Goal: Task Accomplishment & Management: Use online tool/utility

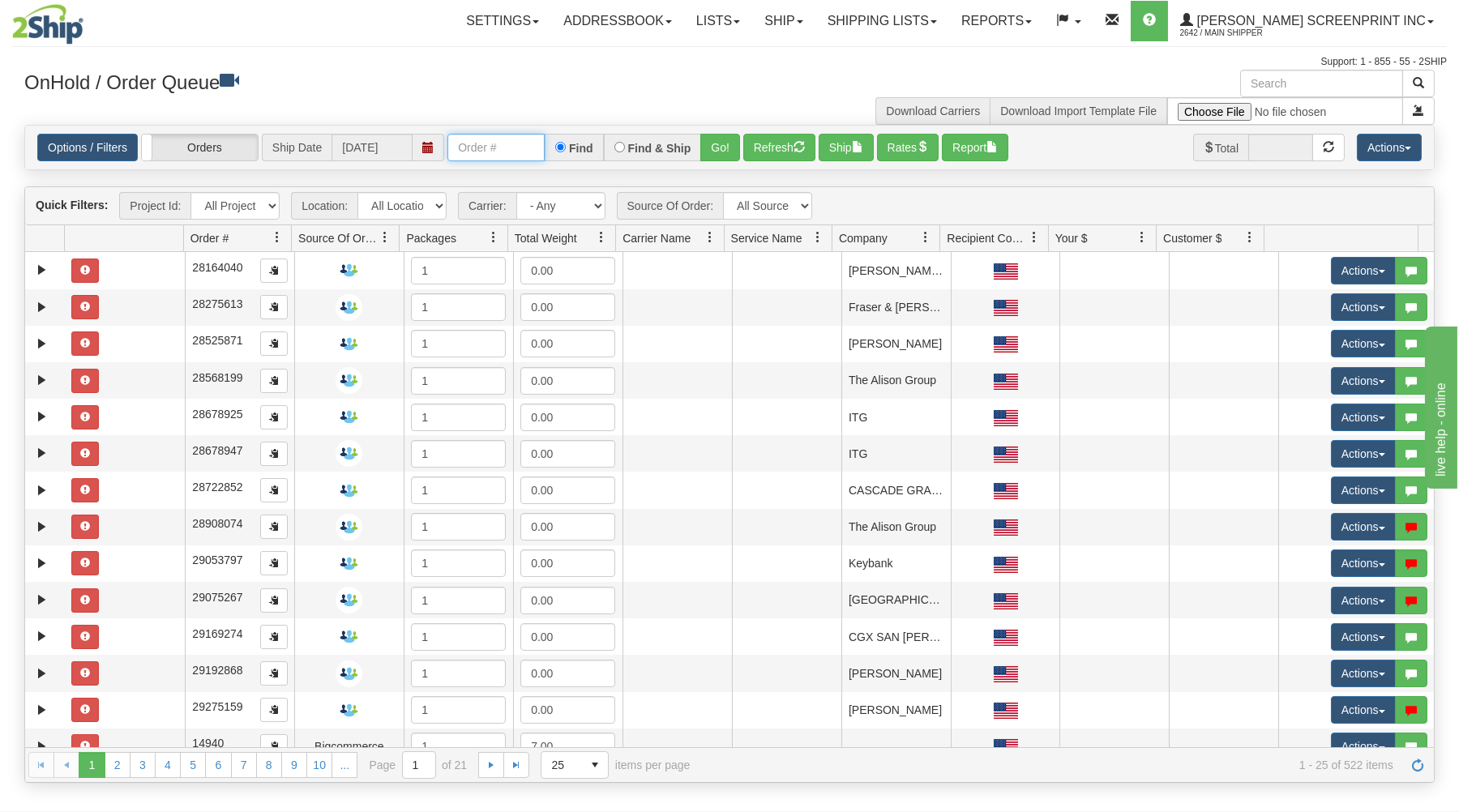
click at [465, 145] on input "text" at bounding box center [496, 147] width 97 height 27
type input "17229"
click at [721, 139] on button "Go!" at bounding box center [720, 147] width 40 height 27
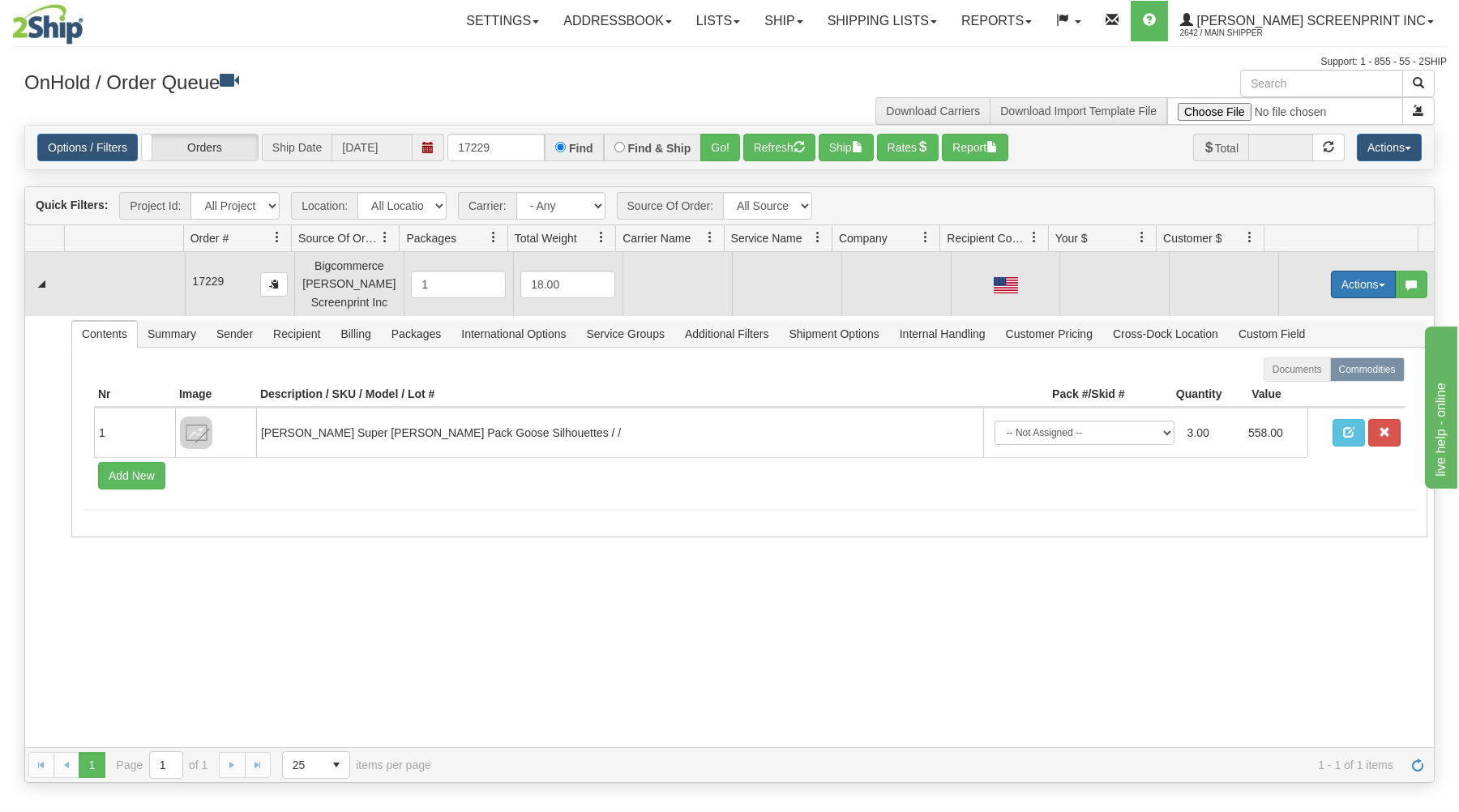
click at [1344, 275] on button "Actions" at bounding box center [1363, 285] width 65 height 27
click at [1317, 308] on link "Open" at bounding box center [1330, 315] width 130 height 21
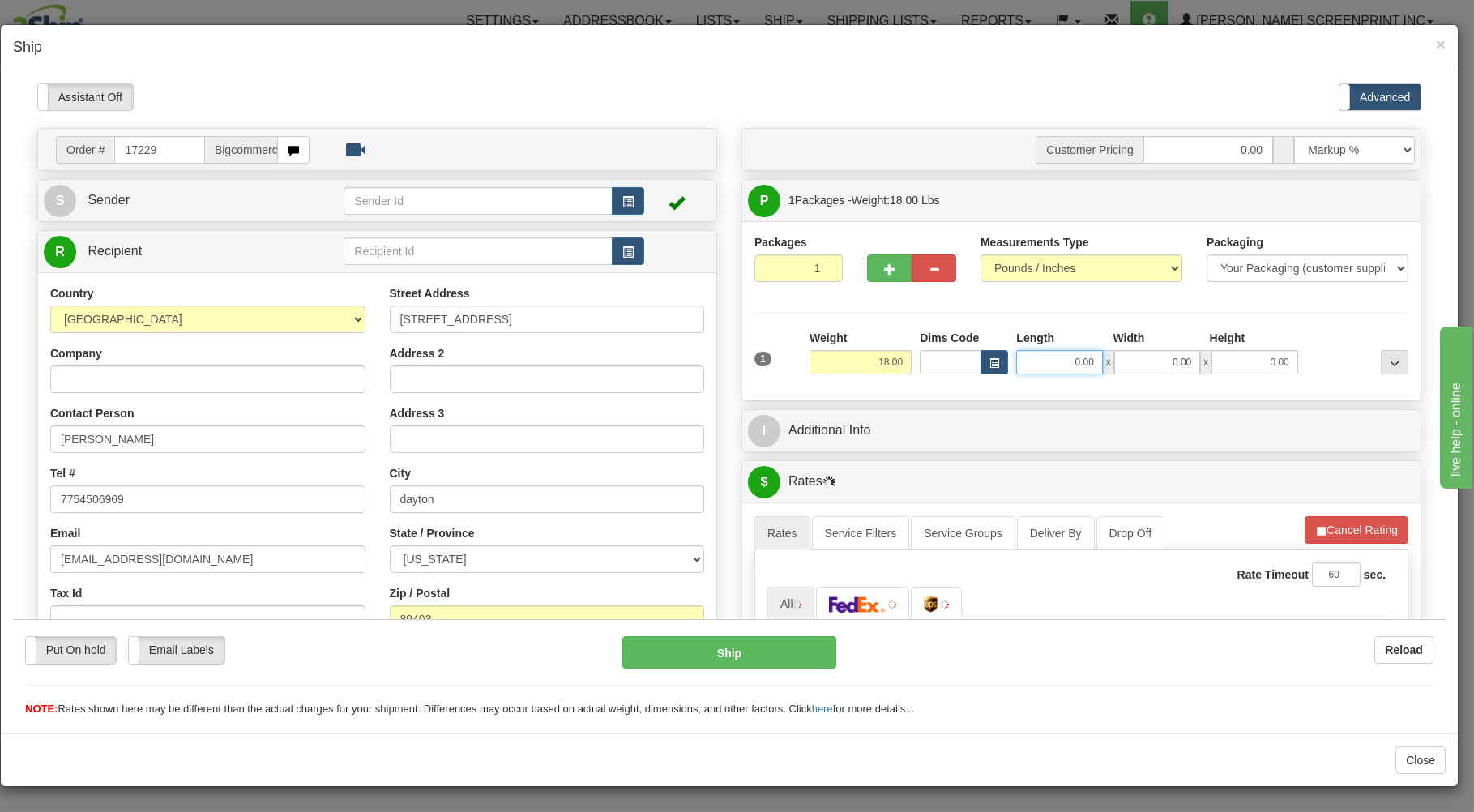
click at [1038, 361] on input "0.00" at bounding box center [1058, 361] width 85 height 25
type input "15.15"
type input "26.00"
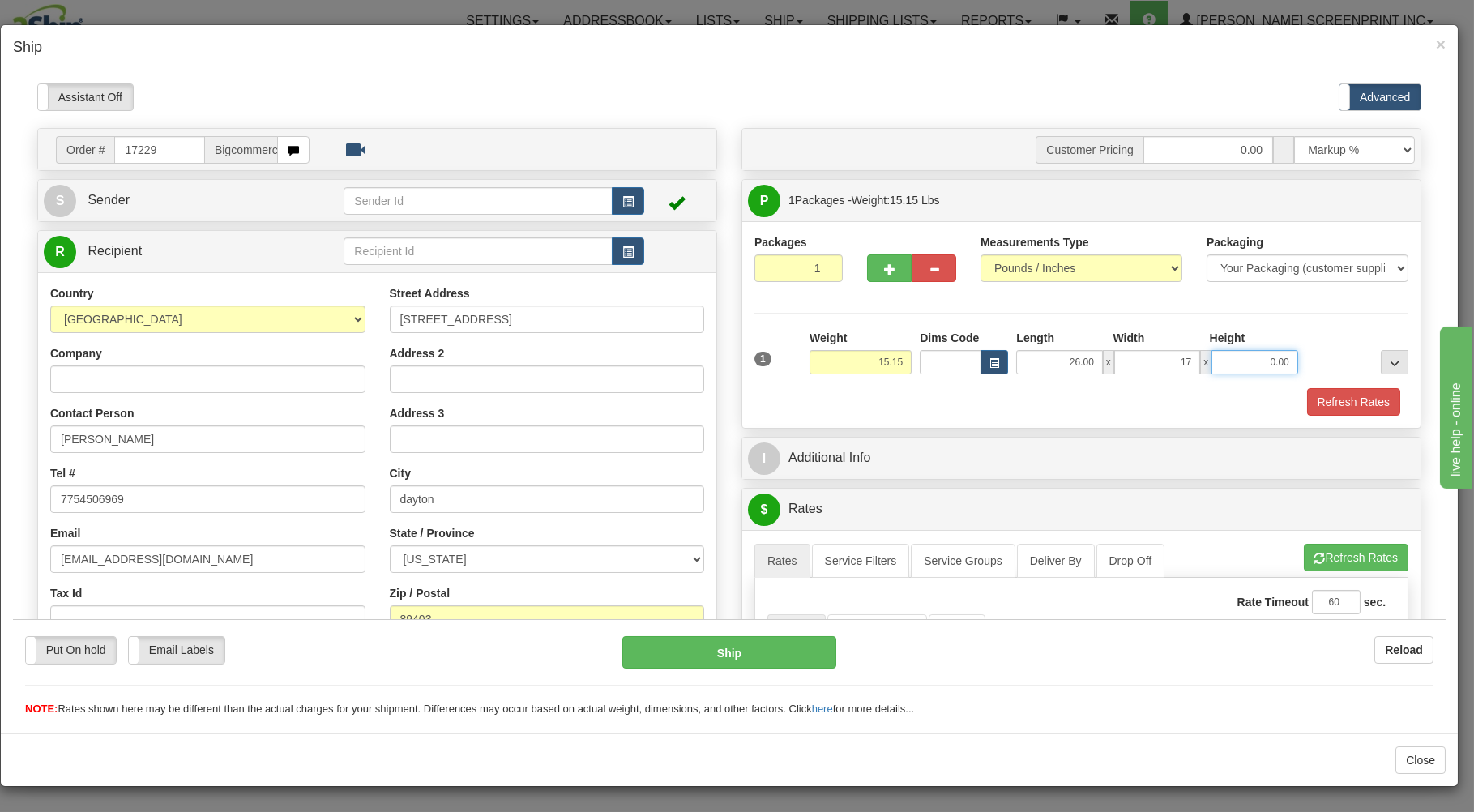
type input "17.00"
type input "11"
type input "15.10"
type input "1"
type input "15.15"
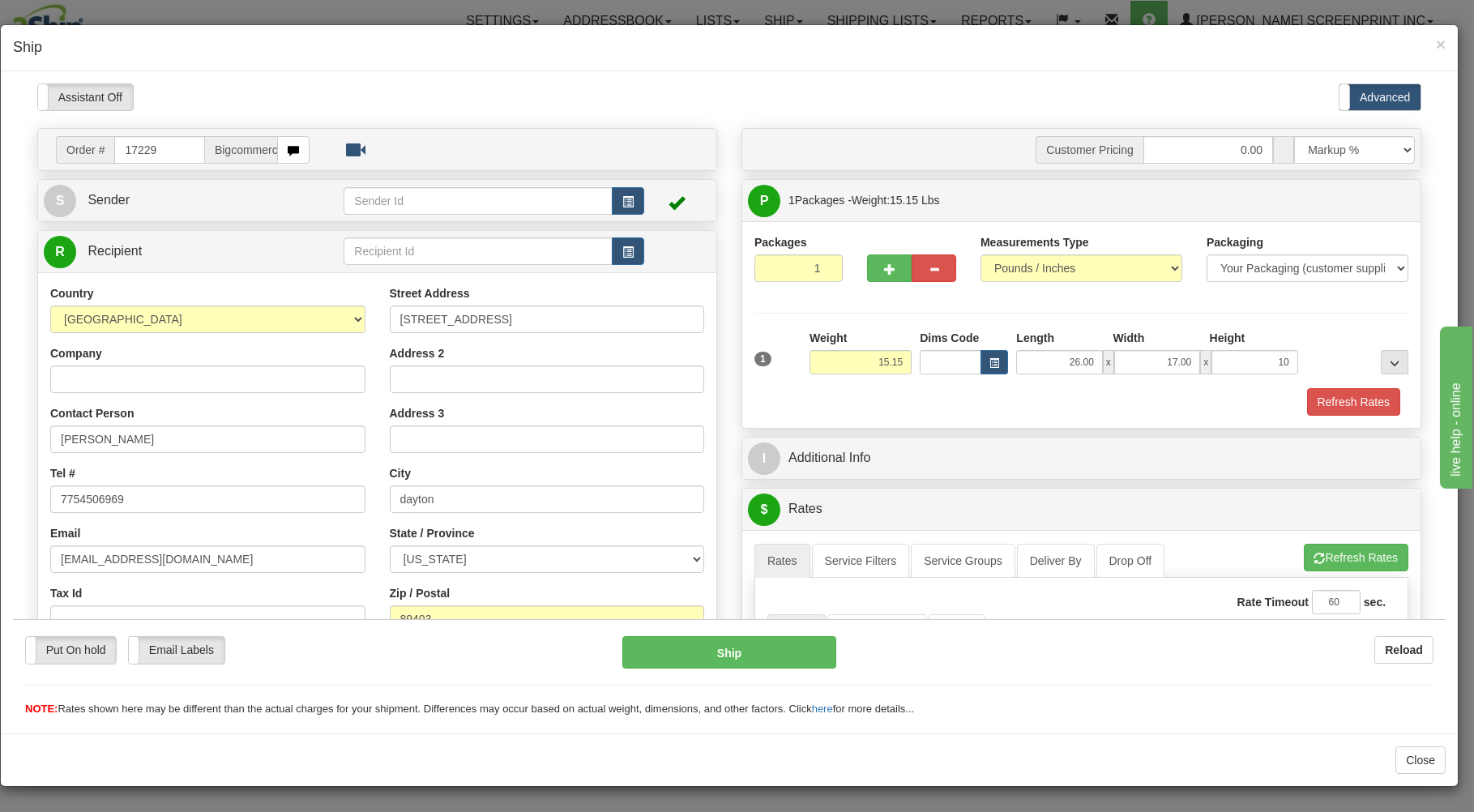
type input "10.00"
click at [1016, 406] on div "Refresh Rates" at bounding box center [1081, 401] width 662 height 27
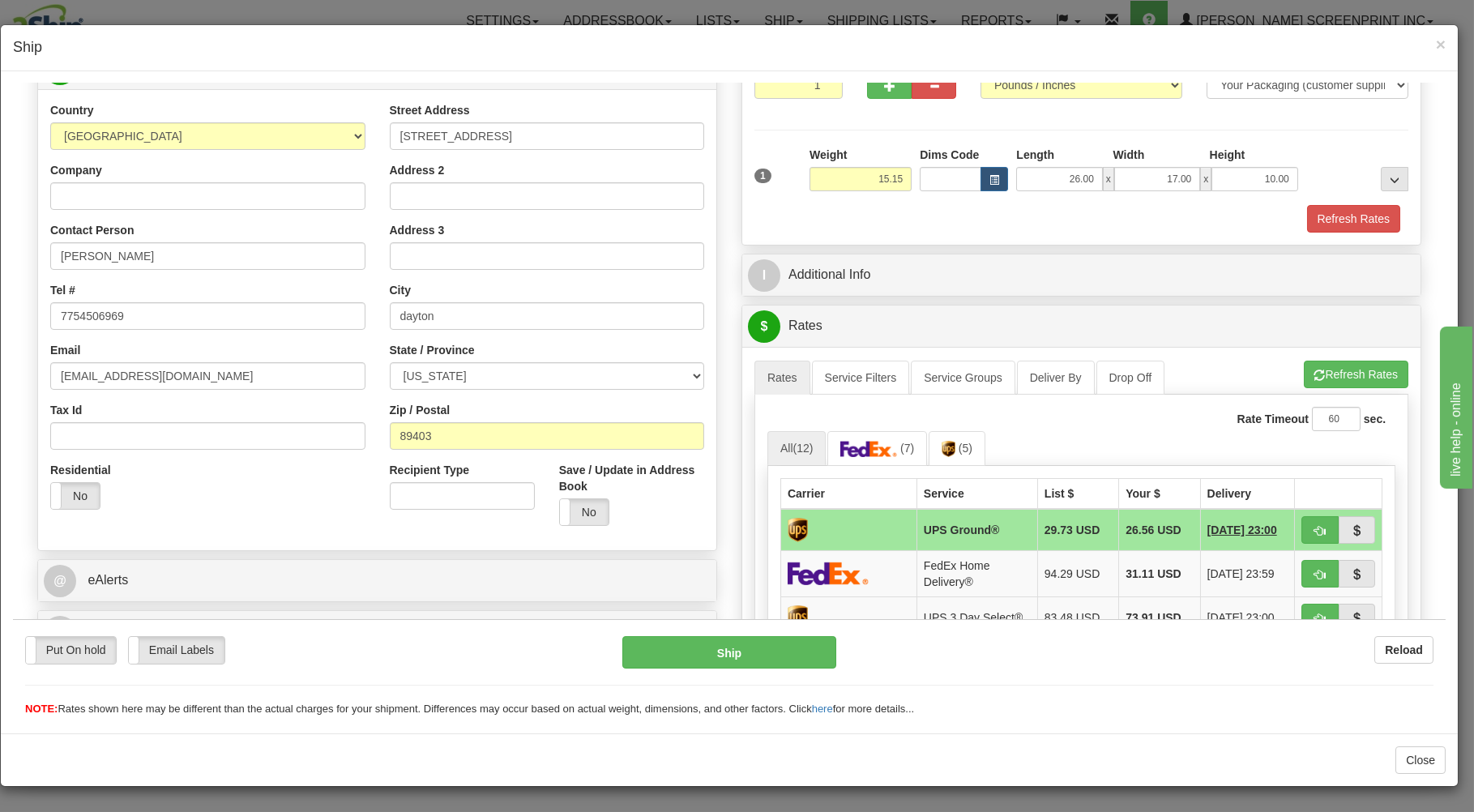
scroll to position [435, 0]
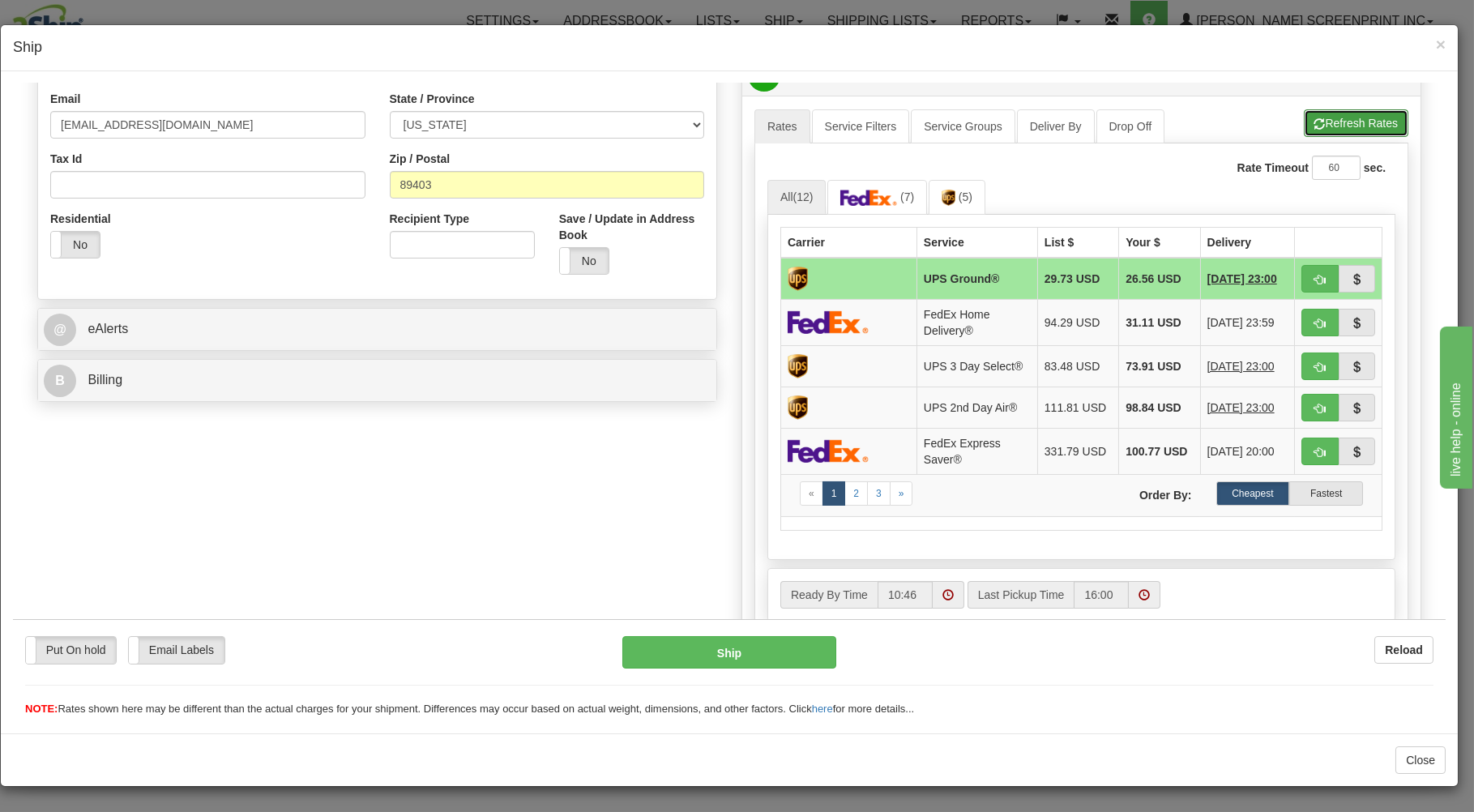
click at [1363, 115] on button "Refresh Rates" at bounding box center [1356, 122] width 105 height 27
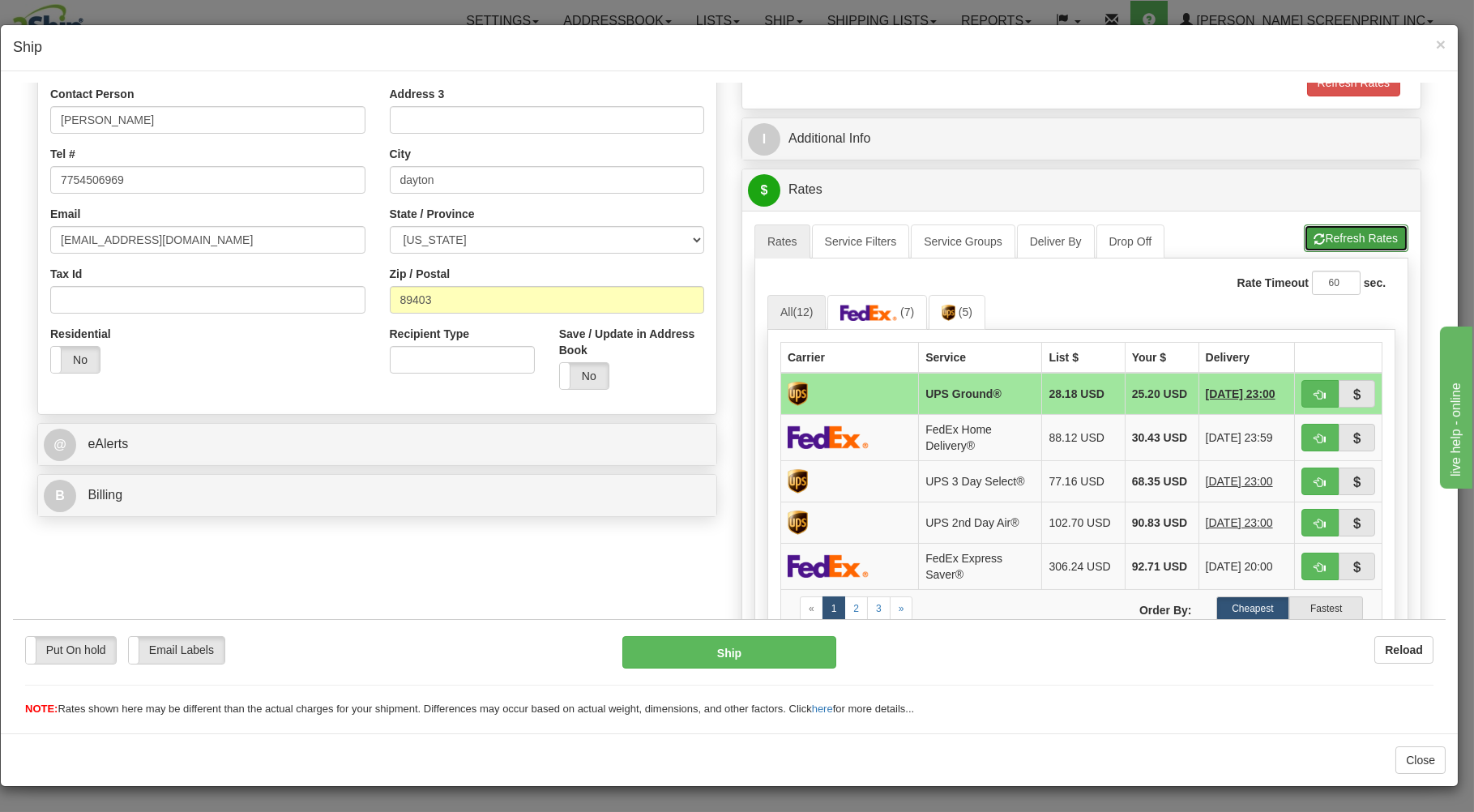
click at [1307, 233] on button "Refresh Rates" at bounding box center [1356, 237] width 105 height 27
click at [1301, 386] on button "button" at bounding box center [1319, 393] width 37 height 27
type input "03"
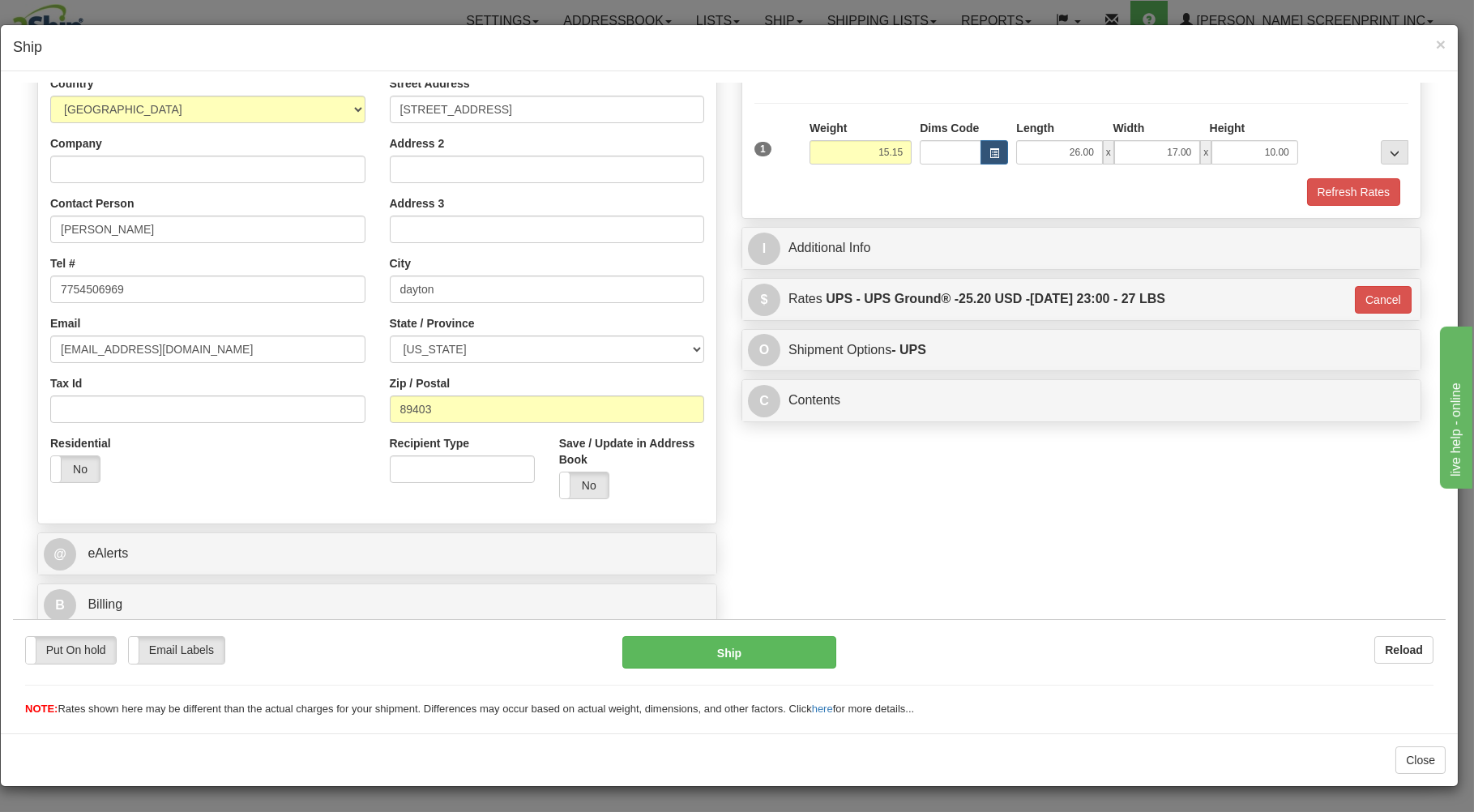
scroll to position [213, 0]
click at [755, 643] on button "Ship" at bounding box center [729, 652] width 215 height 33
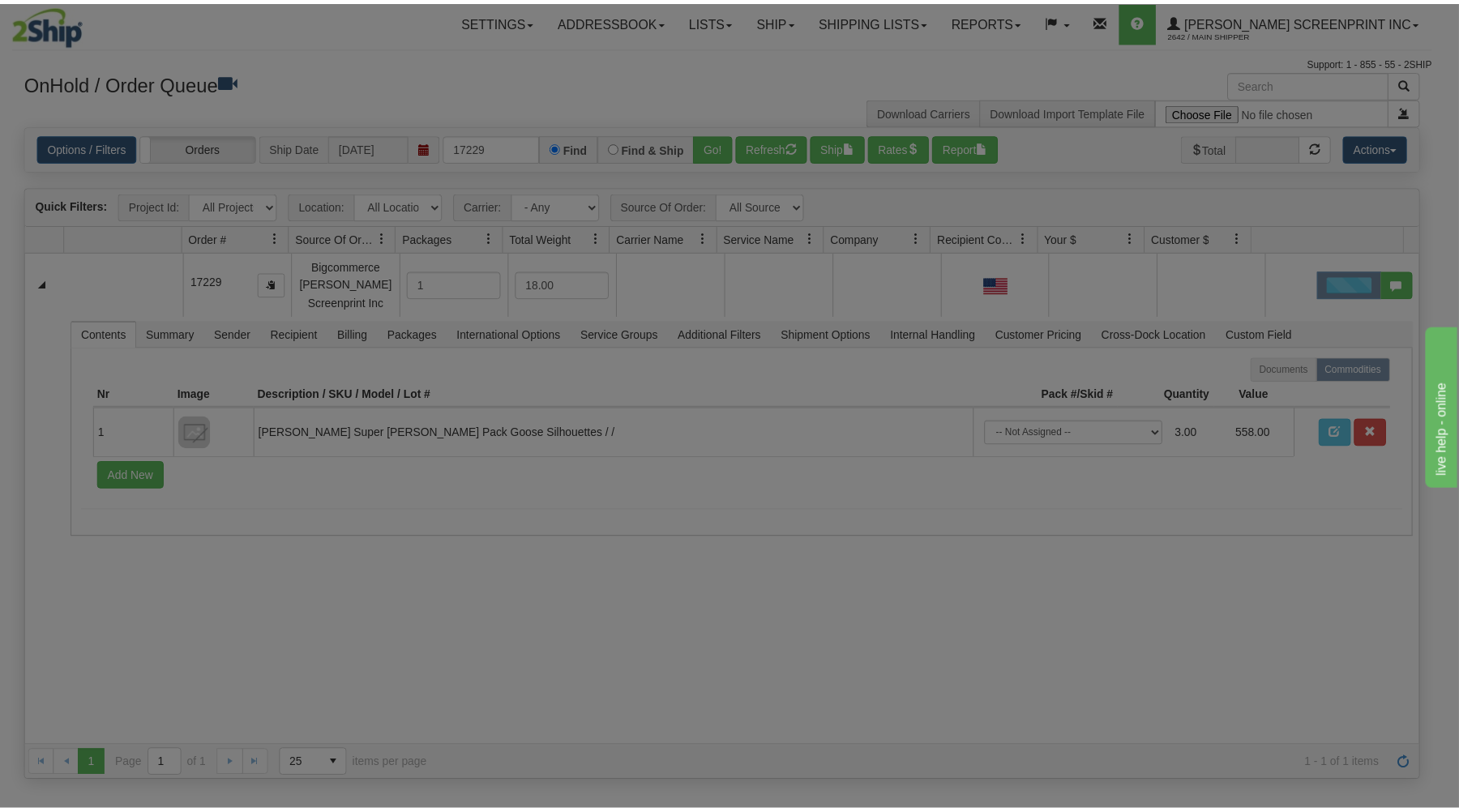
scroll to position [0, 0]
